Goal: Transaction & Acquisition: Download file/media

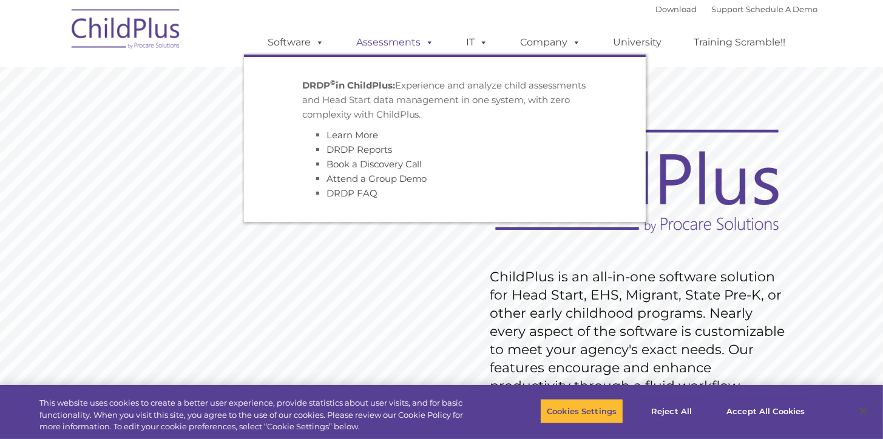
click at [374, 47] on link "Assessments" at bounding box center [396, 42] width 102 height 24
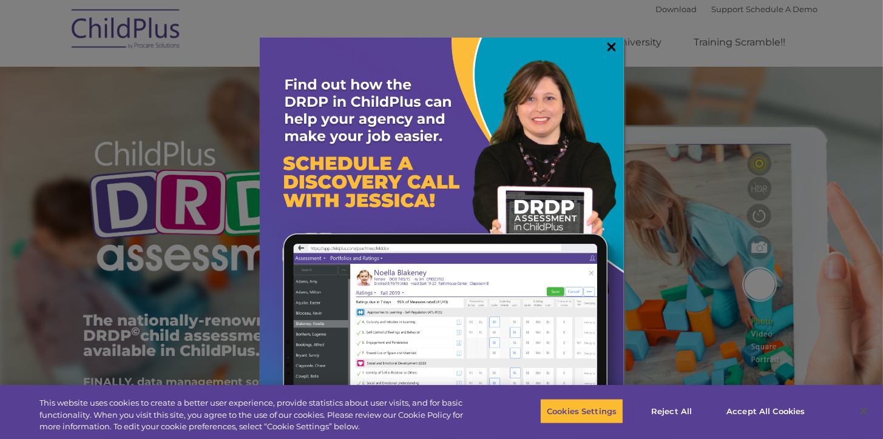
click at [613, 42] on link "×" at bounding box center [612, 47] width 14 height 12
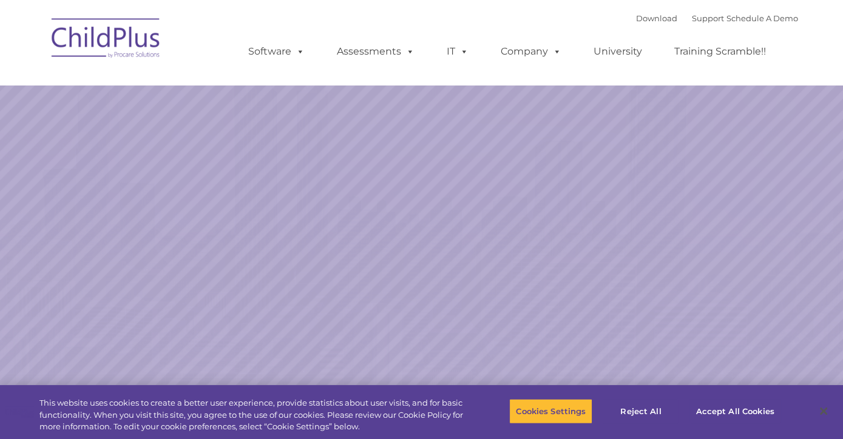
select select "MEDIUM"
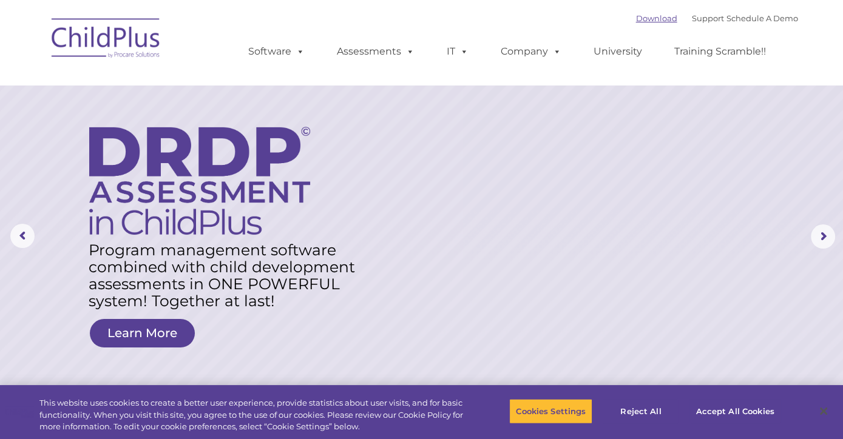
click at [649, 18] on link "Download" at bounding box center [656, 18] width 41 height 10
